Goal: Information Seeking & Learning: Learn about a topic

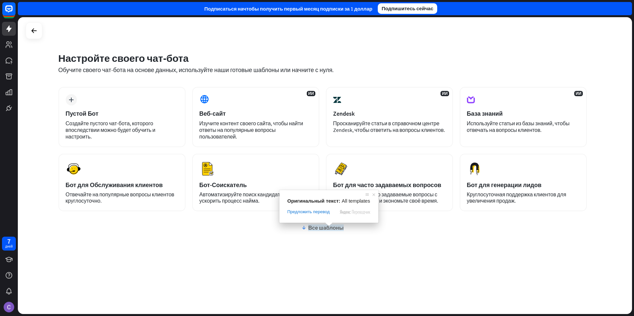
click at [324, 228] on ya-tr-span "Все шаблоны" at bounding box center [325, 227] width 35 height 7
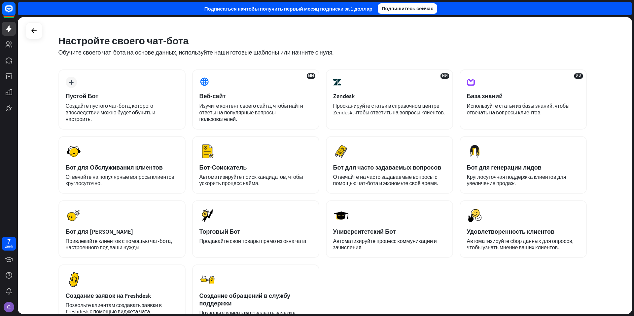
scroll to position [33, 0]
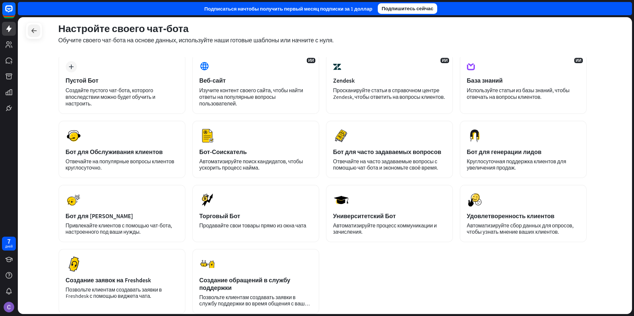
click at [35, 29] on icon at bounding box center [34, 31] width 8 height 8
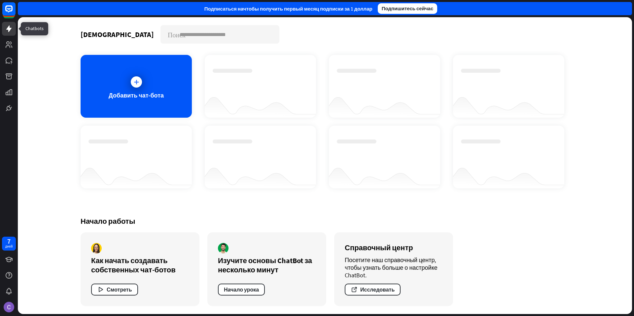
click at [10, 29] on icon at bounding box center [8, 28] width 5 height 7
click at [137, 82] on icon at bounding box center [136, 82] width 7 height 7
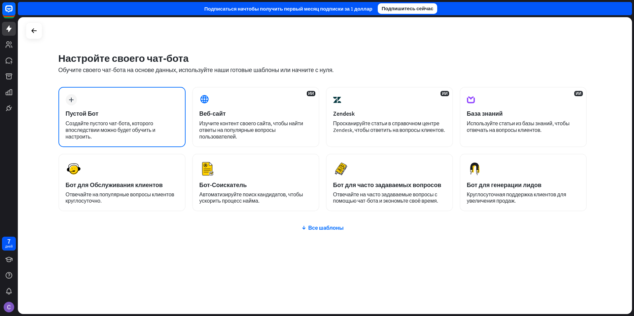
click at [150, 118] on div "plus Пустой Бот Создайте пустого чат-бота, которого впоследствии можно будет об…" at bounding box center [121, 117] width 127 height 60
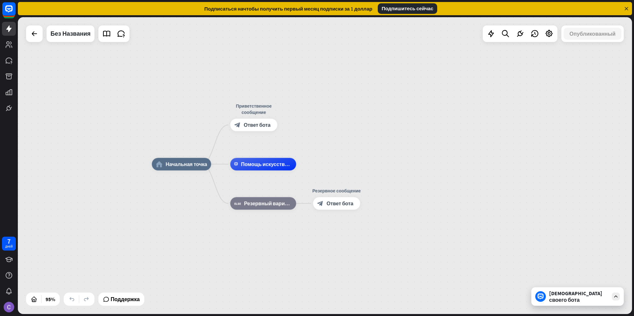
click at [620, 301] on div "[DEMOGRAPHIC_DATA] своего бота" at bounding box center [577, 296] width 92 height 18
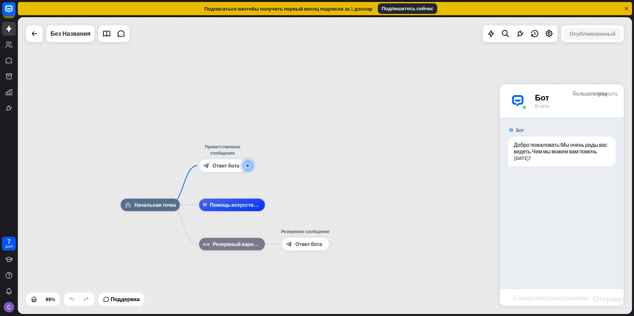
click at [609, 94] on ya-tr-span "закрыть" at bounding box center [607, 93] width 21 height 6
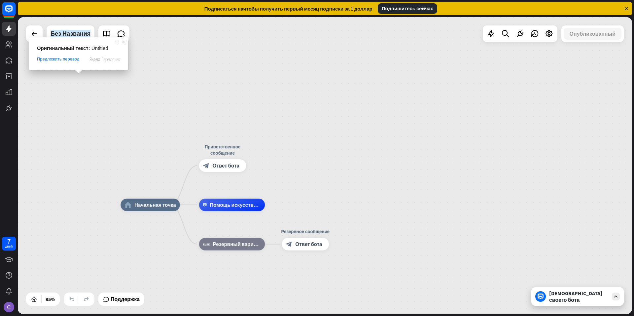
click at [123, 44] on span at bounding box center [123, 42] width 7 height 7
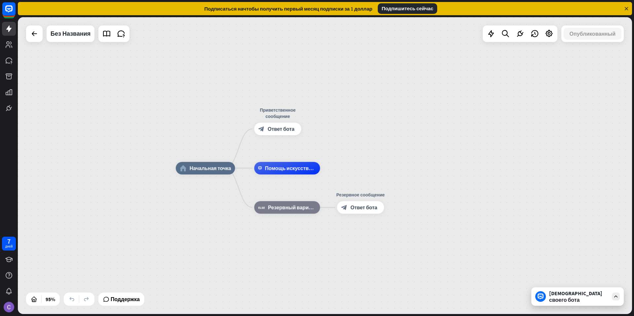
drag, startPoint x: 172, startPoint y: 136, endPoint x: 216, endPoint y: 99, distance: 57.4
click at [216, 99] on div "home_2 Начальная точка Приветственное сообщение block_bot_response Ответ бота П…" at bounding box center [325, 165] width 614 height 297
click at [36, 40] on div at bounding box center [34, 33] width 13 height 13
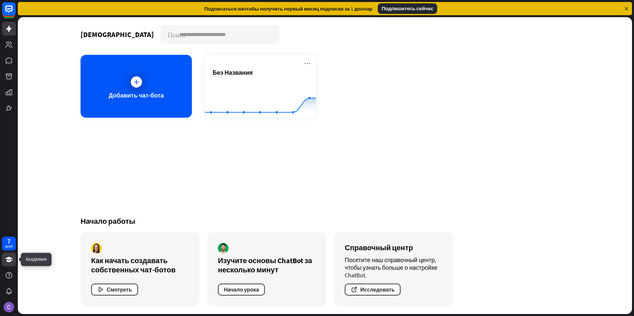
click at [7, 259] on icon at bounding box center [8, 259] width 7 height 5
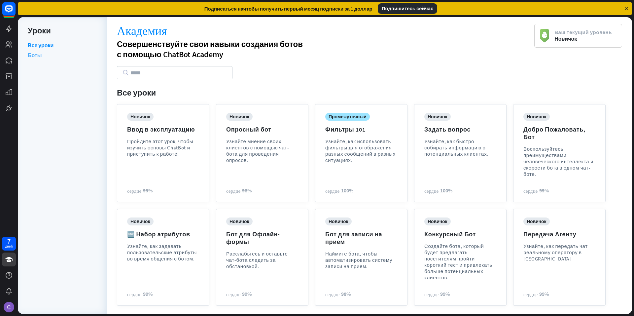
click at [35, 54] on ya-tr-span "Боты" at bounding box center [35, 55] width 14 height 7
click at [42, 43] on ya-tr-span "Все уроки" at bounding box center [41, 45] width 26 height 7
click at [9, 28] on icon at bounding box center [8, 28] width 5 height 7
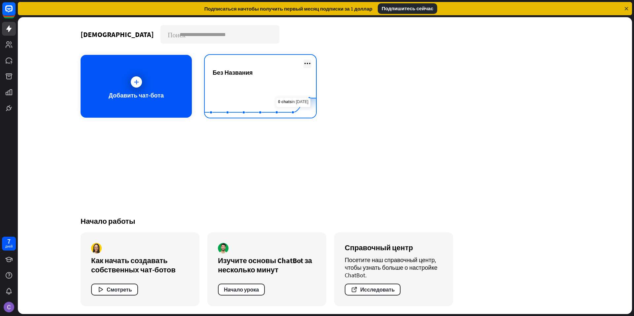
click at [307, 62] on icon at bounding box center [308, 63] width 8 height 8
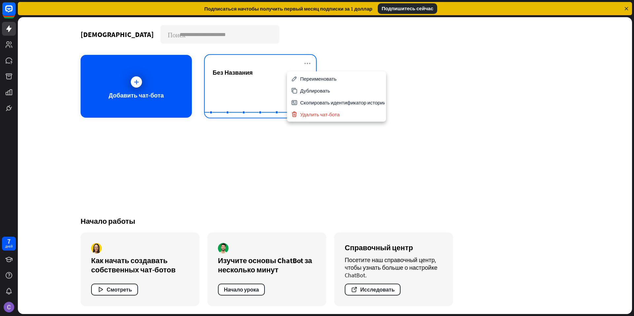
click at [243, 82] on rect at bounding box center [260, 101] width 111 height 41
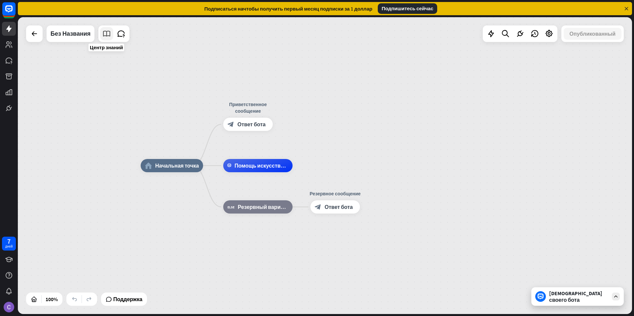
click at [107, 35] on icon at bounding box center [106, 33] width 9 height 9
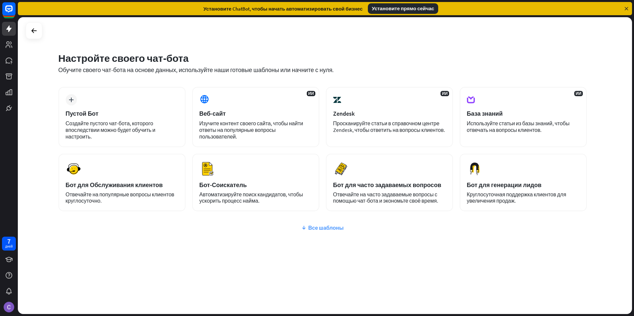
click at [322, 228] on ya-tr-span "Все шаблоны" at bounding box center [325, 227] width 35 height 7
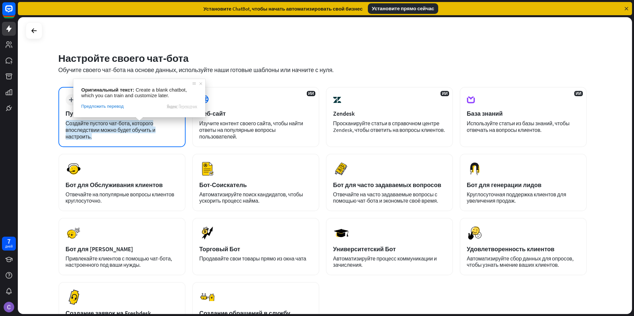
click at [151, 133] on ya-tr-span "Создайте пустого чат-бота, которого впоследствии можно будет обучить и настроит…" at bounding box center [111, 130] width 90 height 20
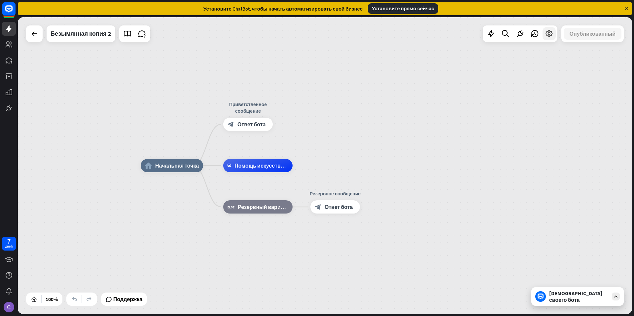
click at [548, 37] on icon at bounding box center [549, 33] width 9 height 9
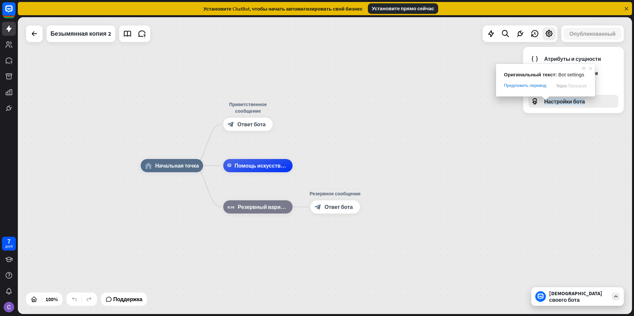
click at [551, 102] on ya-tr-span "Настройки бота" at bounding box center [564, 101] width 41 height 7
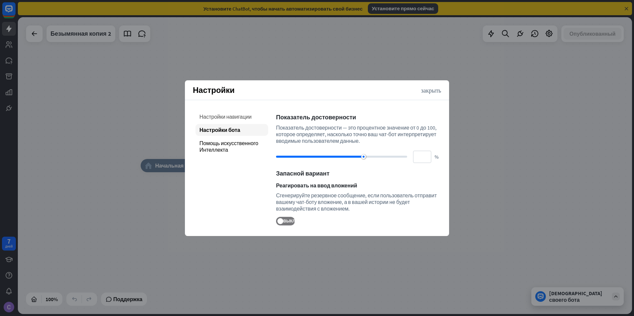
click at [230, 117] on ya-tr-span "Настройки навигации" at bounding box center [226, 116] width 52 height 7
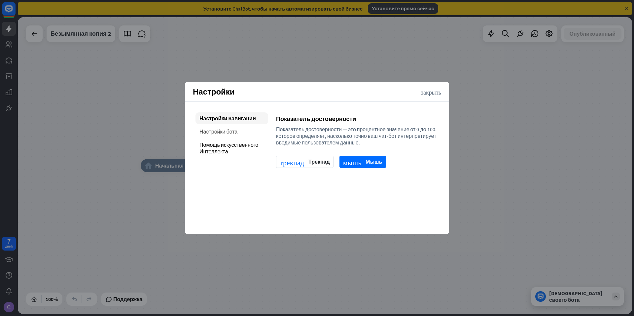
click at [224, 130] on ya-tr-span "Настройки бота" at bounding box center [219, 131] width 38 height 7
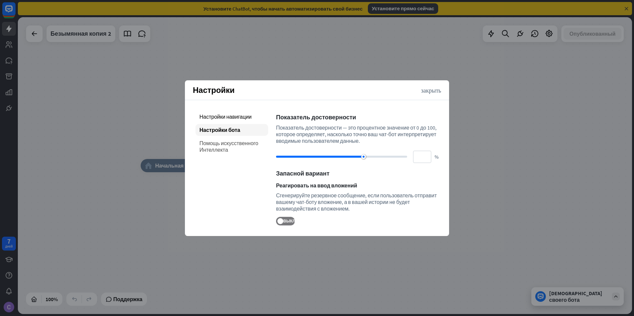
click at [227, 149] on ya-tr-span "Помощь искусственного Интеллекта" at bounding box center [229, 146] width 59 height 13
type input "**"
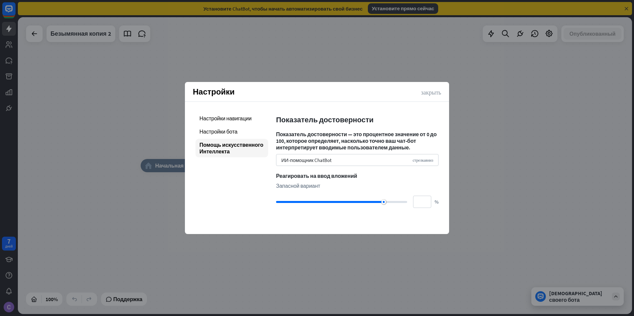
click at [428, 92] on ya-tr-span "закрыть" at bounding box center [431, 92] width 20 height 6
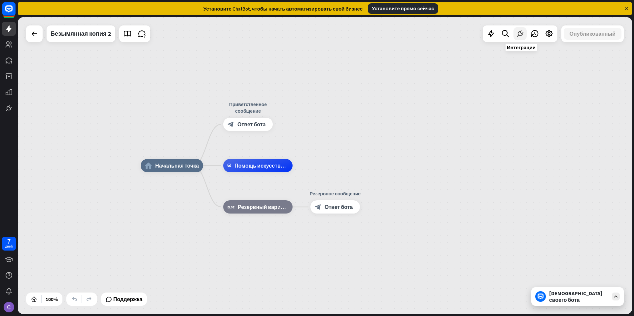
click at [521, 37] on icon at bounding box center [520, 33] width 9 height 9
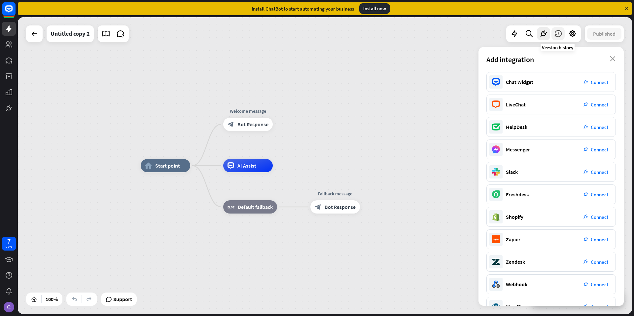
click at [557, 35] on icon at bounding box center [558, 33] width 9 height 9
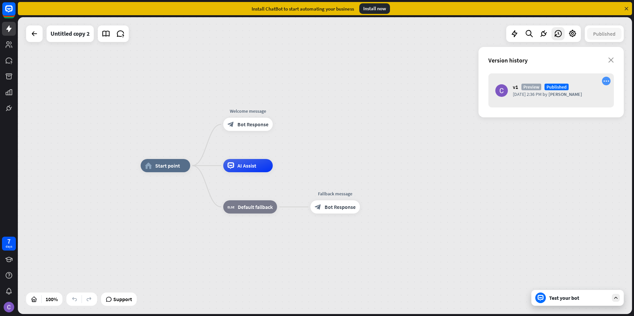
click at [607, 82] on icon "more_horiz" at bounding box center [607, 81] width 6 height 6
click at [611, 62] on icon "close" at bounding box center [611, 59] width 6 height 5
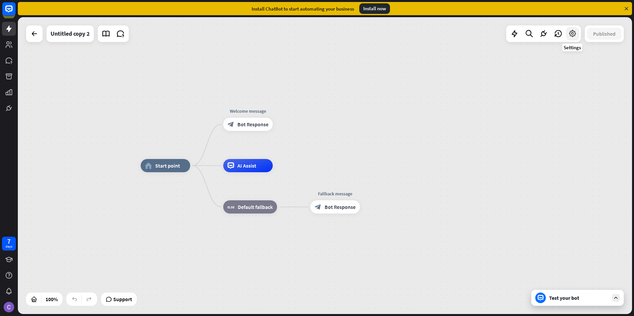
click at [574, 36] on icon at bounding box center [572, 33] width 9 height 9
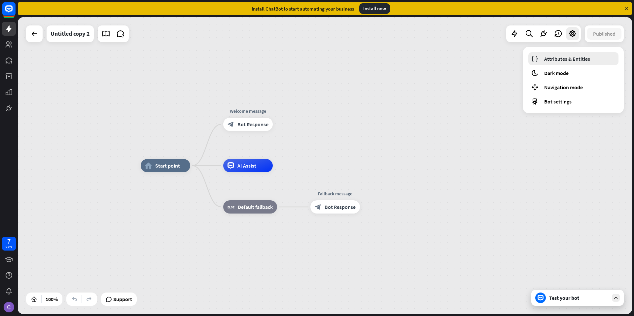
click at [573, 61] on span "Attributes & Entities" at bounding box center [567, 58] width 46 height 7
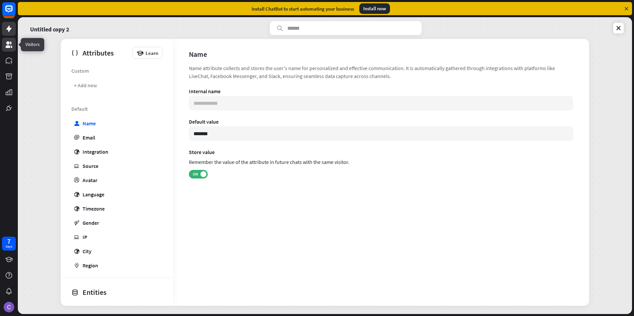
click at [9, 48] on icon at bounding box center [9, 44] width 7 height 7
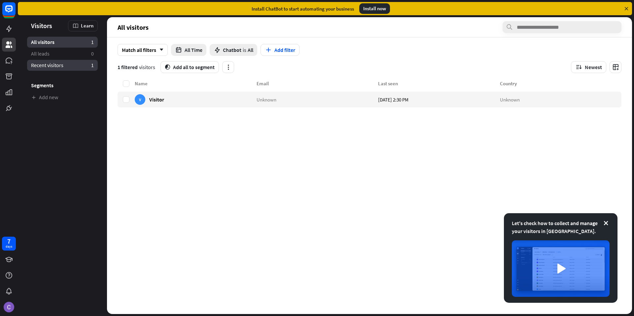
click at [58, 67] on span "Recent visitors" at bounding box center [47, 65] width 32 height 7
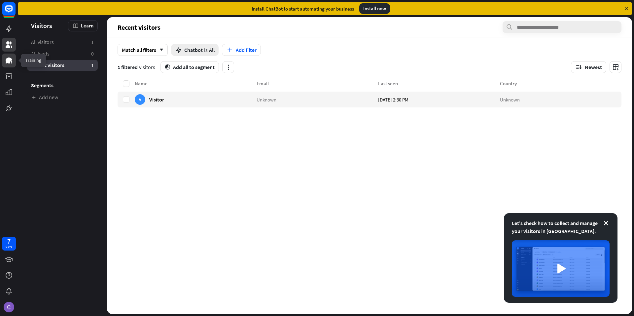
click at [8, 60] on icon at bounding box center [9, 60] width 7 height 6
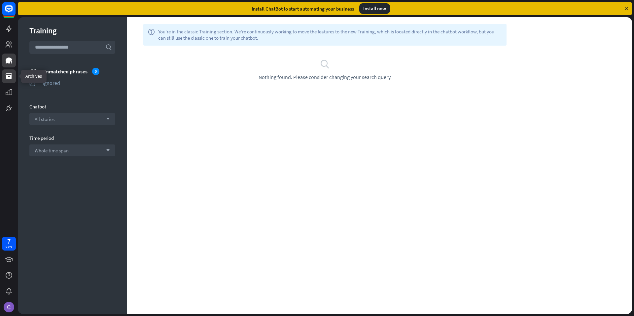
click at [12, 78] on icon at bounding box center [9, 76] width 7 height 6
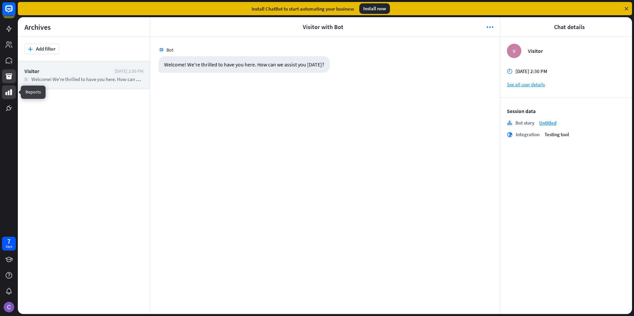
click at [7, 94] on icon at bounding box center [9, 92] width 7 height 6
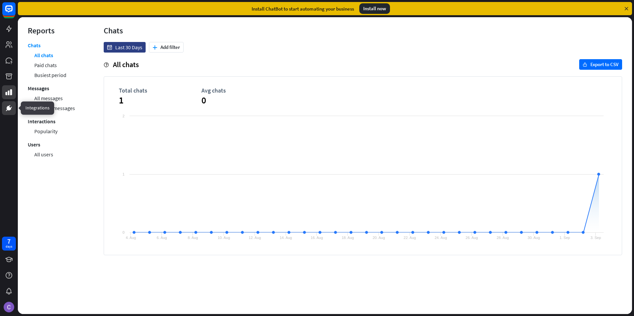
click at [10, 110] on icon at bounding box center [9, 108] width 8 height 8
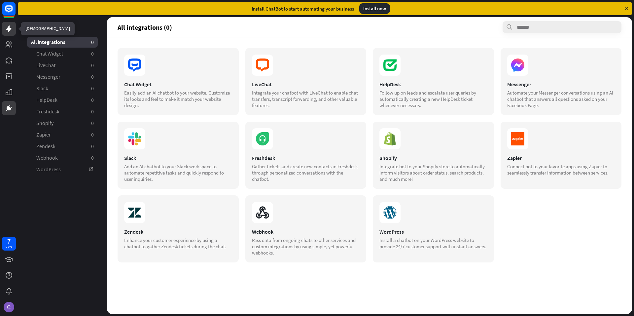
click at [9, 29] on icon at bounding box center [8, 28] width 5 height 7
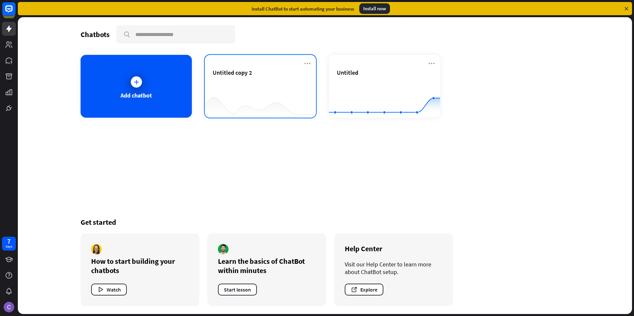
click at [311, 63] on div "Untitled copy 2" at bounding box center [260, 86] width 111 height 63
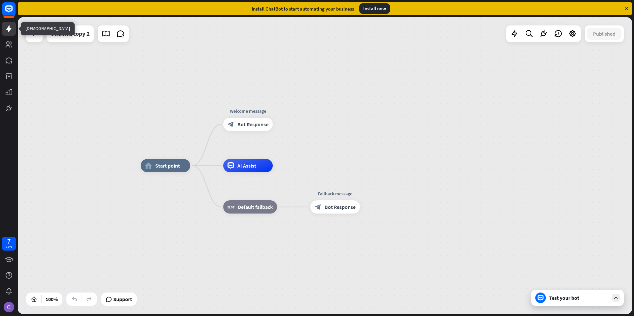
click at [10, 24] on link at bounding box center [9, 29] width 14 height 14
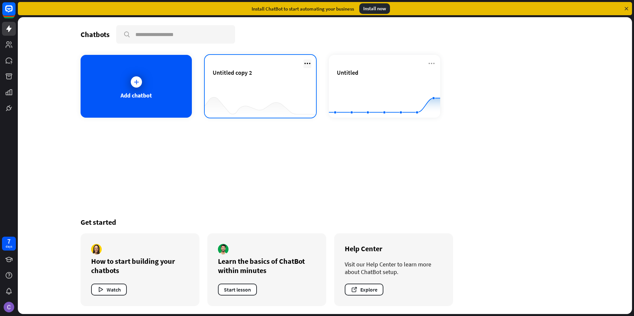
click at [307, 62] on icon at bounding box center [308, 63] width 8 height 8
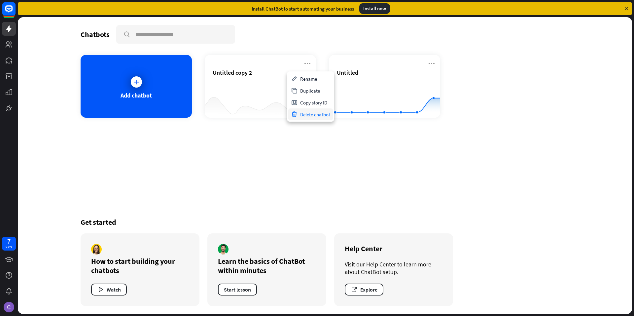
click at [313, 115] on div "Delete chatbot" at bounding box center [310, 114] width 45 height 12
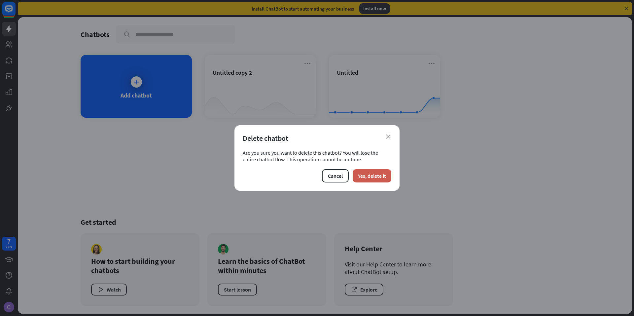
click at [364, 175] on button "Yes, delete it" at bounding box center [372, 175] width 39 height 13
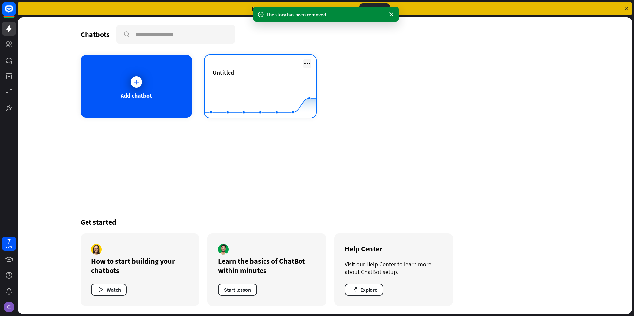
click at [307, 62] on icon at bounding box center [308, 63] width 8 height 8
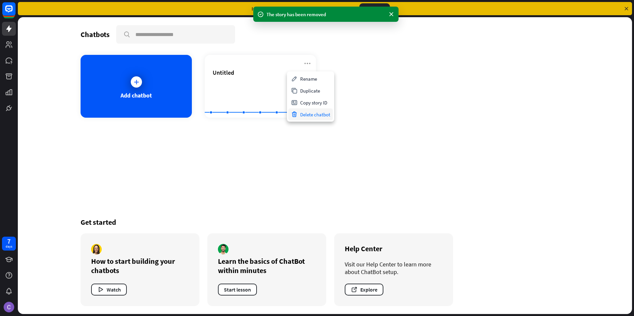
click at [319, 116] on div "Delete chatbot" at bounding box center [310, 114] width 45 height 12
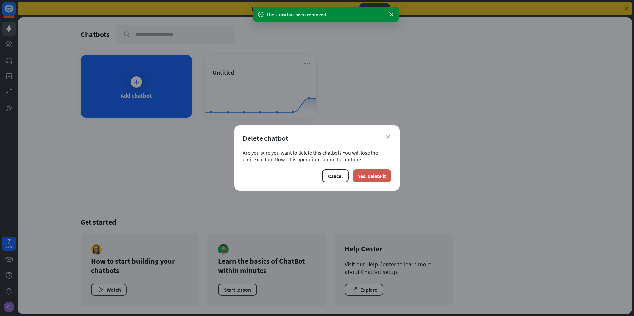
click at [371, 170] on div "close Delete chatbot Are you sure you want to delete this chatbot? You will los…" at bounding box center [317, 157] width 165 height 65
click at [369, 171] on button "Yes, delete it" at bounding box center [372, 175] width 39 height 13
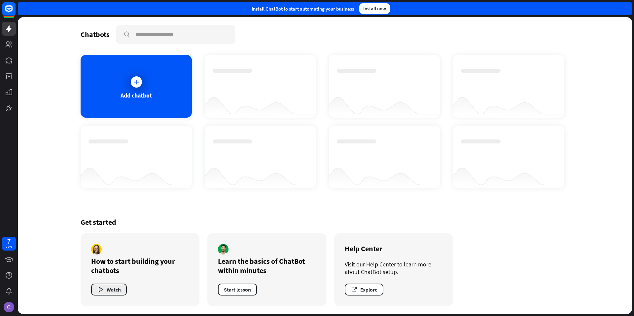
click at [109, 291] on button "Watch" at bounding box center [109, 289] width 36 height 12
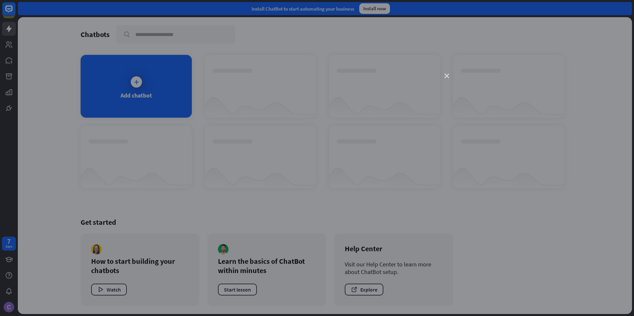
click at [448, 74] on icon "close" at bounding box center [447, 76] width 5 height 5
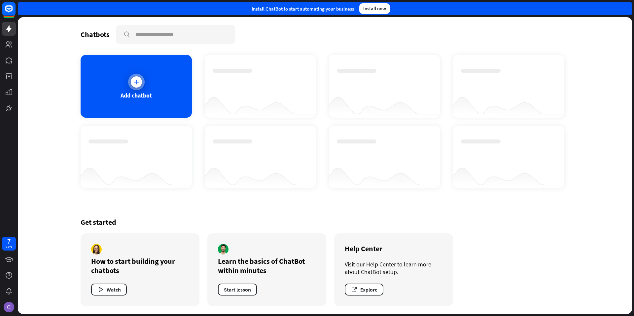
click at [131, 84] on div at bounding box center [136, 81] width 11 height 11
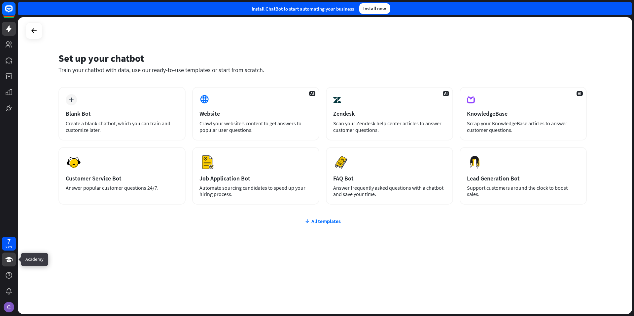
click at [9, 263] on icon at bounding box center [9, 259] width 8 height 8
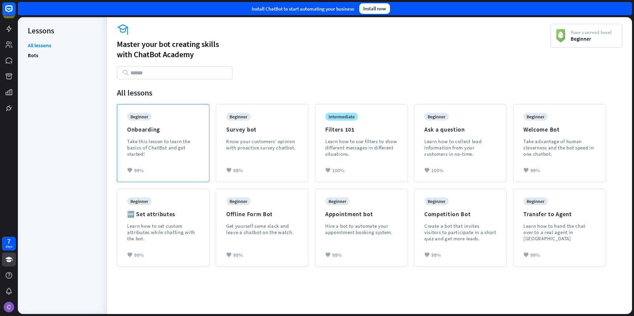
click at [161, 158] on div "beginner Onboarding Take this lesson to learn the basics of ChatBot and get sta…" at bounding box center [163, 140] width 72 height 54
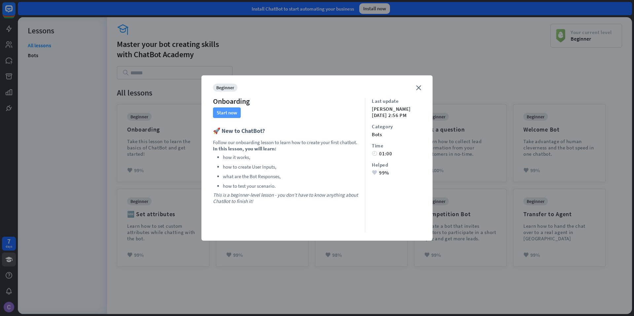
click at [234, 117] on button "Start now" at bounding box center [227, 112] width 28 height 11
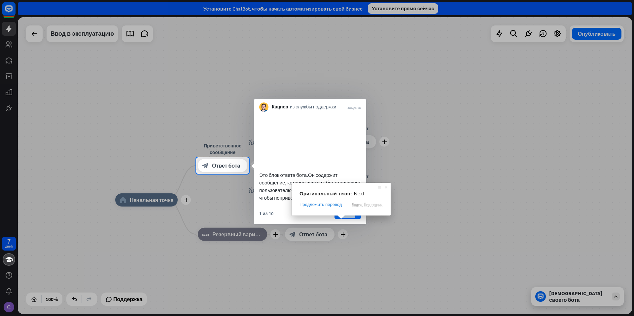
click at [387, 187] on span at bounding box center [386, 187] width 7 height 7
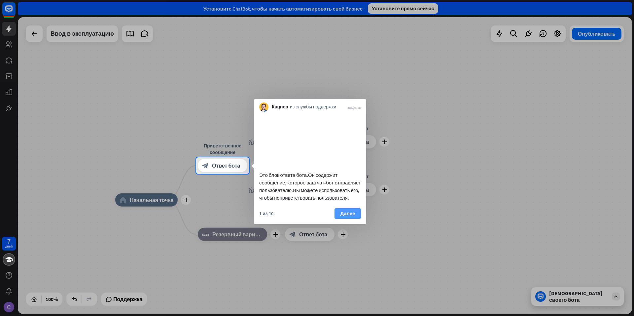
click at [346, 218] on ya-tr-span "Далее" at bounding box center [347, 213] width 15 height 9
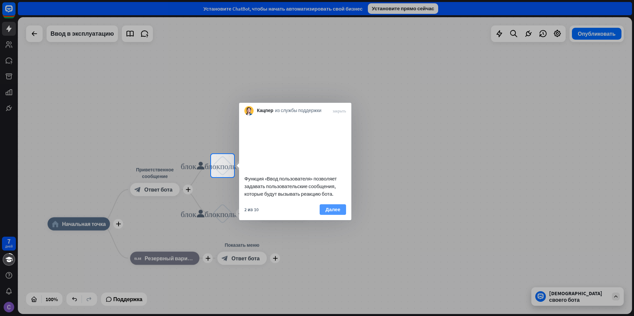
click at [331, 214] on ya-tr-span "Далее" at bounding box center [332, 209] width 15 height 9
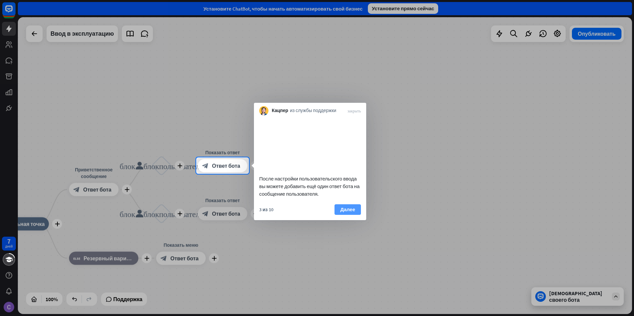
click at [340, 215] on button "Далее" at bounding box center [348, 209] width 26 height 11
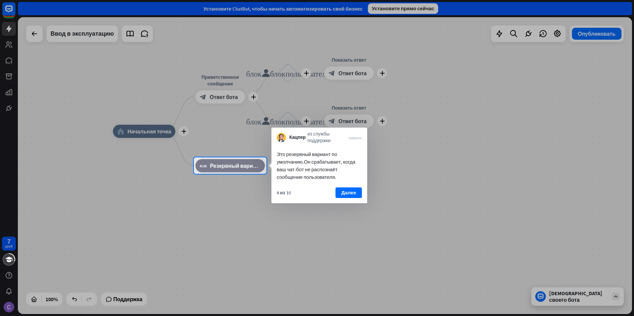
click at [348, 192] on ya-tr-span "Далее" at bounding box center [348, 192] width 15 height 9
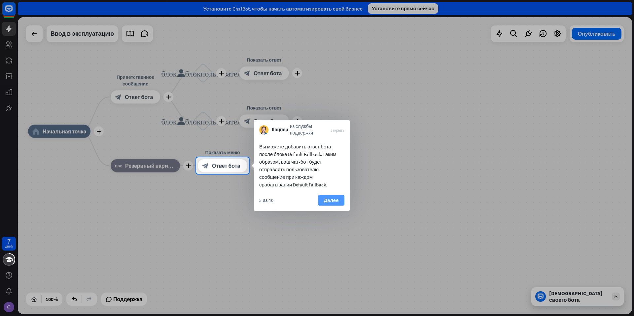
click at [324, 201] on ya-tr-span "Далее" at bounding box center [331, 200] width 15 height 9
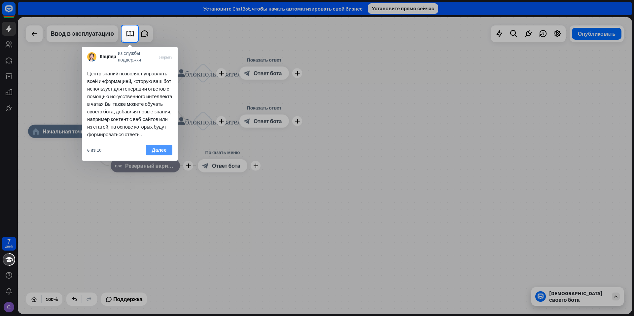
click at [157, 153] on ya-tr-span "Далее" at bounding box center [159, 149] width 15 height 9
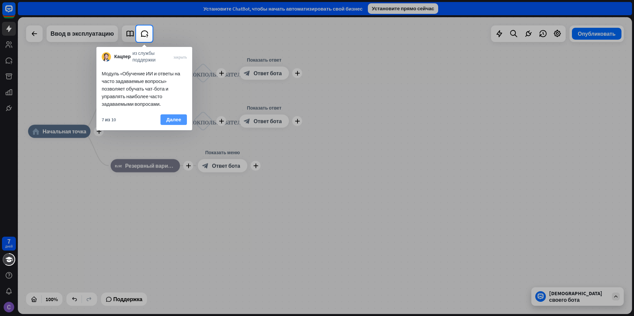
click at [174, 121] on ya-tr-span "Далее" at bounding box center [173, 119] width 15 height 9
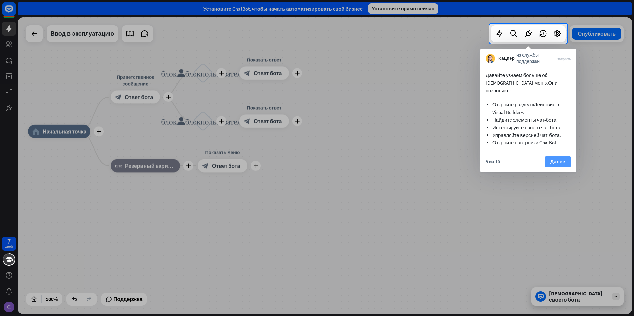
click at [553, 157] on ya-tr-span "Далее" at bounding box center [557, 161] width 15 height 9
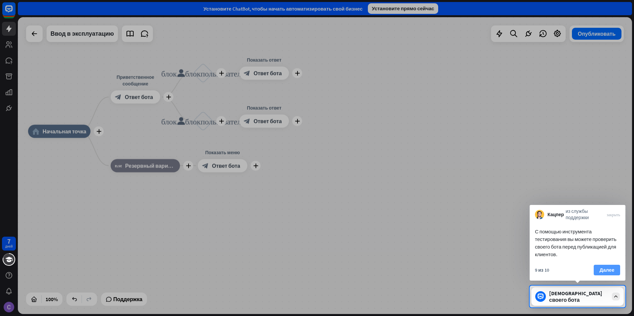
click at [606, 268] on ya-tr-span "Далее" at bounding box center [607, 269] width 15 height 9
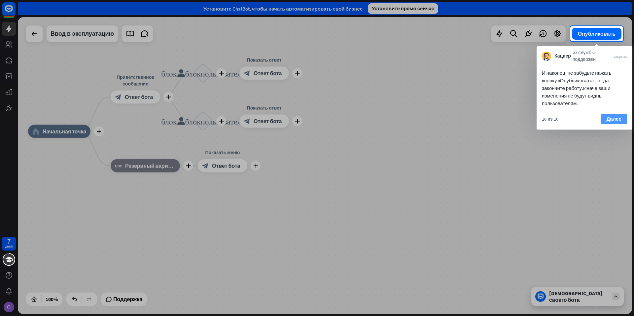
click at [609, 120] on ya-tr-span "Далее" at bounding box center [613, 118] width 15 height 9
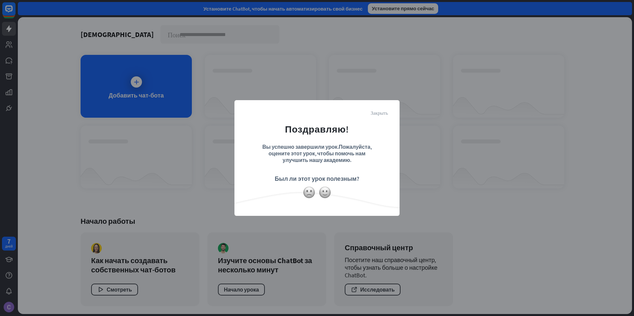
click at [380, 112] on body "Закрыть Поздравляю! Вы успешно завершили урок. Пожалуйста, оцените этот урок, ч…" at bounding box center [317, 158] width 634 height 316
click at [380, 113] on ya-tr-span "Закрыть" at bounding box center [379, 112] width 17 height 5
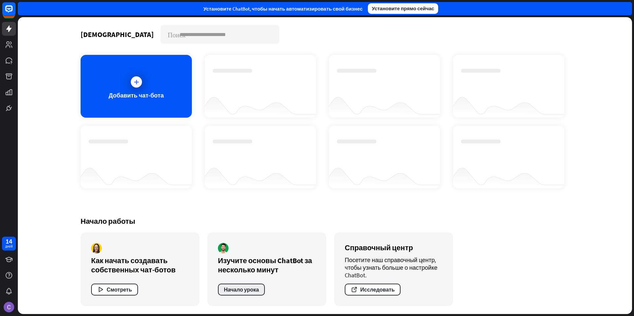
click at [244, 286] on ya-tr-span "Начало урока" at bounding box center [241, 289] width 35 height 7
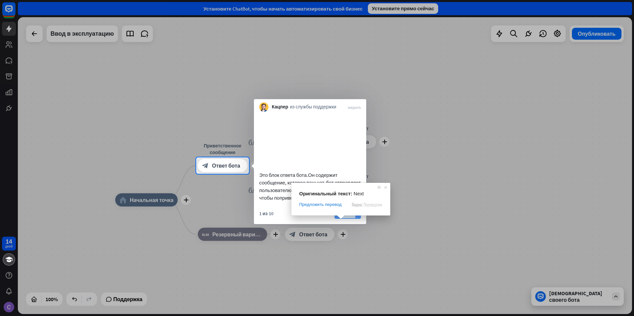
click at [348, 218] on ya-tr-span "Далее" at bounding box center [347, 213] width 15 height 9
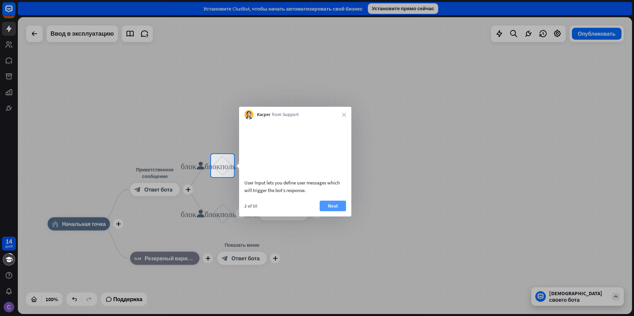
click at [332, 211] on button "Next" at bounding box center [333, 206] width 26 height 11
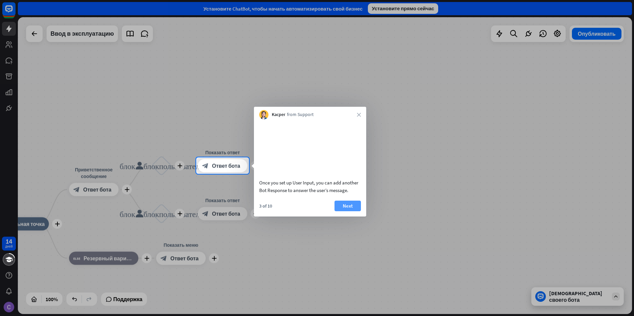
click at [346, 211] on button "Next" at bounding box center [348, 206] width 26 height 11
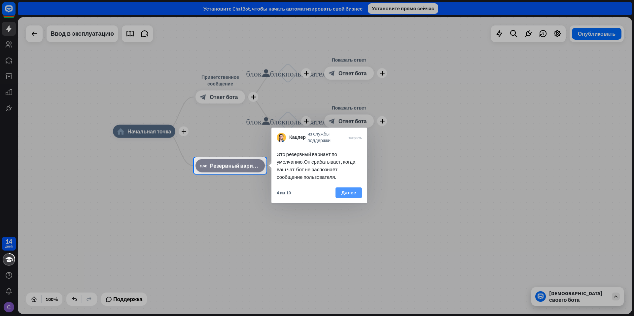
click at [344, 193] on ya-tr-span "Далее" at bounding box center [348, 192] width 15 height 9
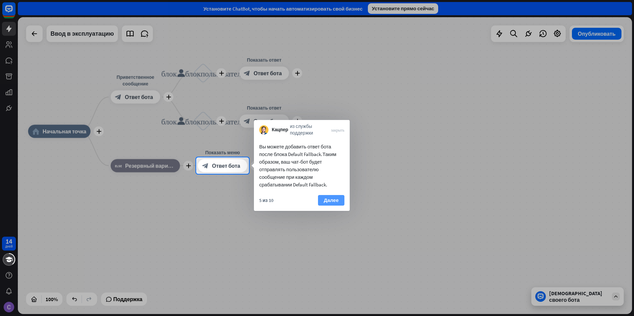
click at [337, 199] on ya-tr-span "Далее" at bounding box center [331, 200] width 15 height 9
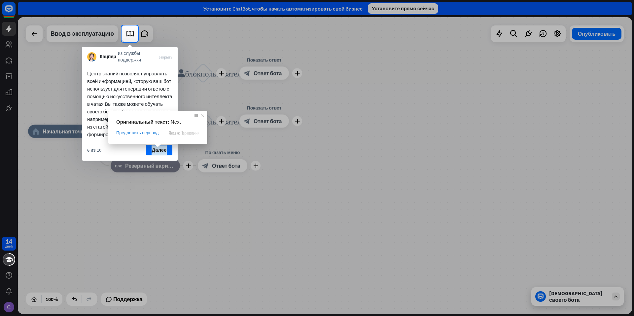
click at [124, 144] on div "Оригинальный текст: Next Предложить перевод ******* Отправить Спасибо, перевод …" at bounding box center [157, 127] width 99 height 33
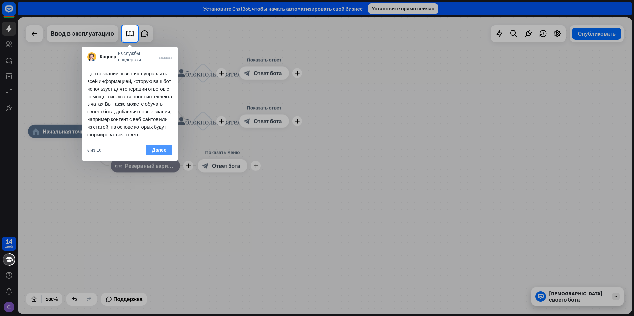
click at [156, 149] on ya-tr-span "Далее" at bounding box center [159, 149] width 15 height 9
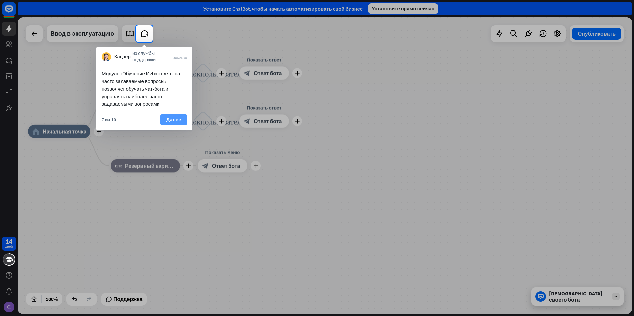
click at [171, 120] on ya-tr-span "Далее" at bounding box center [173, 119] width 15 height 9
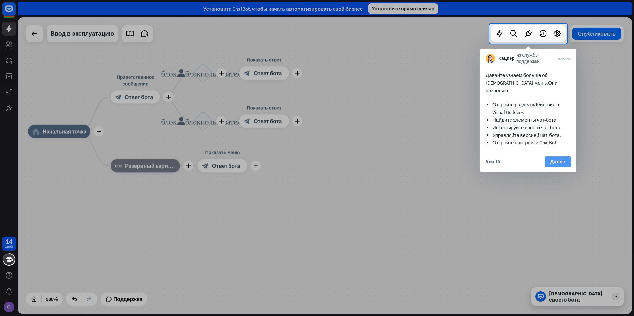
drag, startPoint x: 553, startPoint y: 142, endPoint x: 549, endPoint y: 152, distance: 11.0
click at [553, 143] on div "Давайте узнаем больше об [DEMOGRAPHIC_DATA] меню. Они позволяют: Откройте разде…" at bounding box center [529, 109] width 96 height 88
click at [549, 156] on button "Далее" at bounding box center [558, 161] width 26 height 11
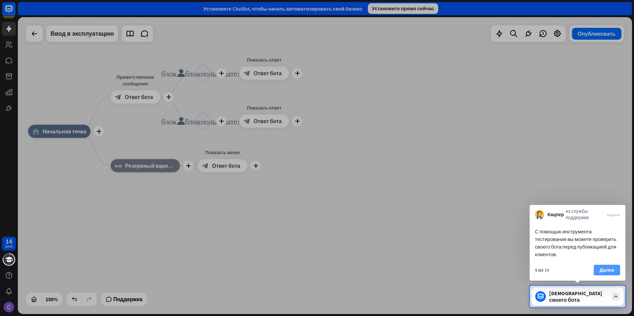
click at [613, 268] on ya-tr-span "Далее" at bounding box center [607, 269] width 15 height 9
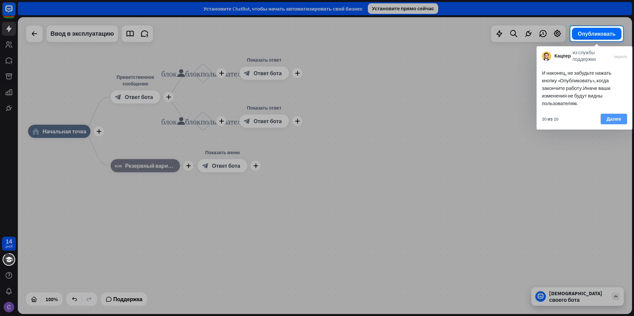
click at [609, 118] on ya-tr-span "Далее" at bounding box center [613, 118] width 15 height 9
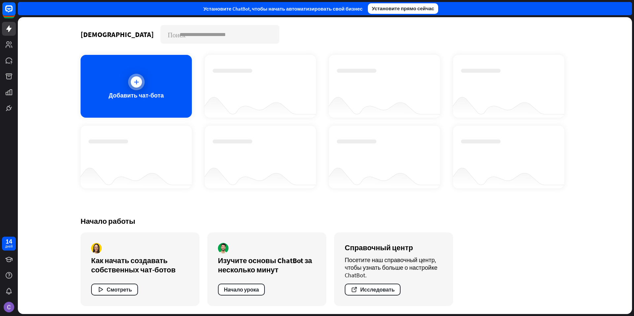
click at [137, 78] on div at bounding box center [136, 81] width 11 height 11
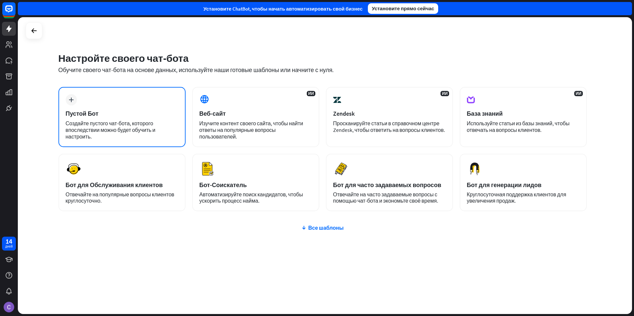
click at [177, 117] on div "Пустой Бот" at bounding box center [122, 114] width 113 height 8
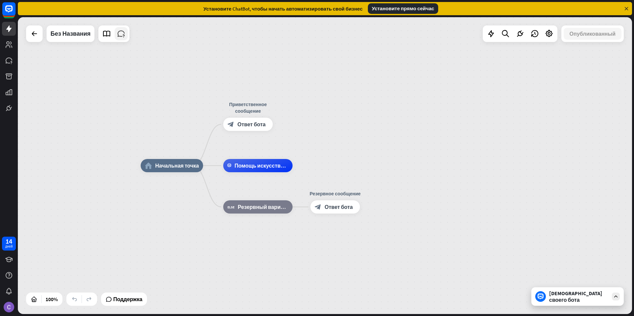
click at [121, 36] on icon at bounding box center [121, 33] width 9 height 9
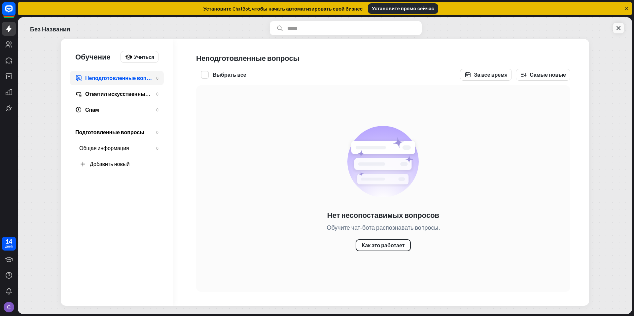
click at [619, 27] on icon at bounding box center [618, 28] width 7 height 7
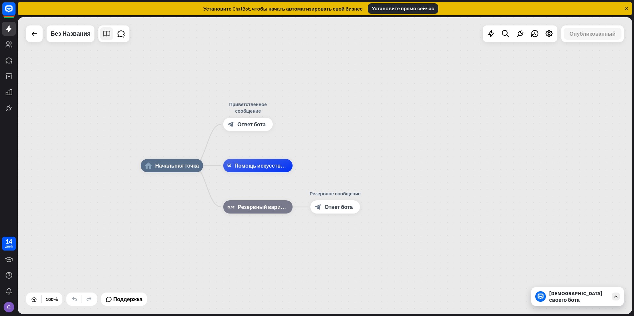
click at [107, 35] on icon at bounding box center [106, 33] width 9 height 9
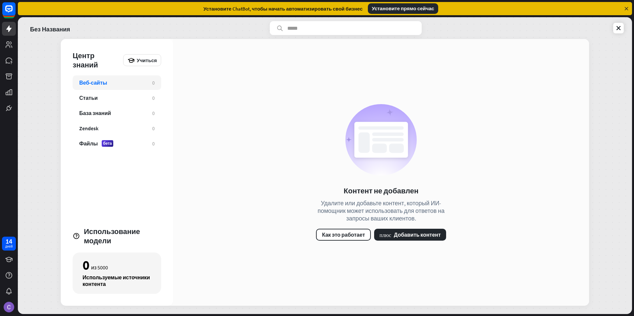
click at [149, 84] on div "Веб-сайты 0" at bounding box center [117, 82] width 89 height 15
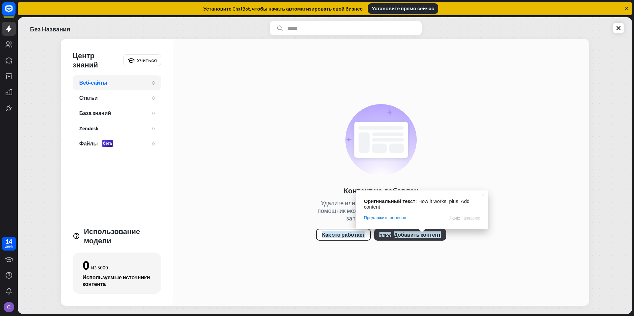
click at [423, 232] on span at bounding box center [422, 230] width 9 height 4
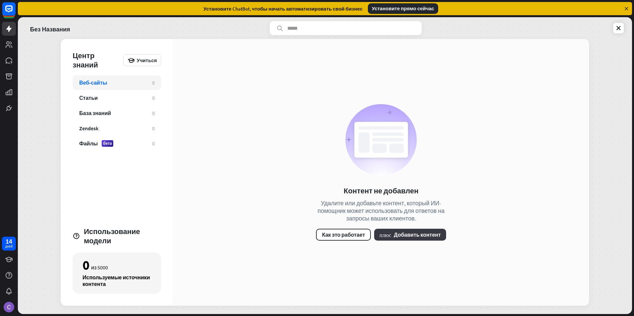
click at [407, 234] on ya-tr-span "Добавить контент" at bounding box center [417, 234] width 47 height 7
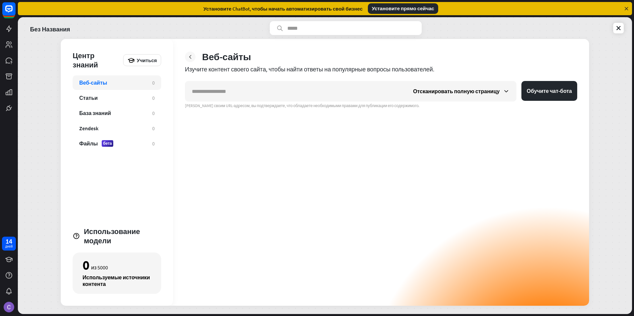
click at [190, 58] on icon at bounding box center [190, 57] width 7 height 7
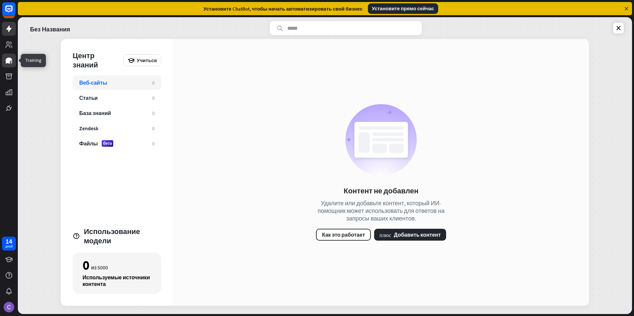
click at [9, 61] on icon at bounding box center [9, 60] width 7 height 6
